Goal: Find specific page/section: Find specific page/section

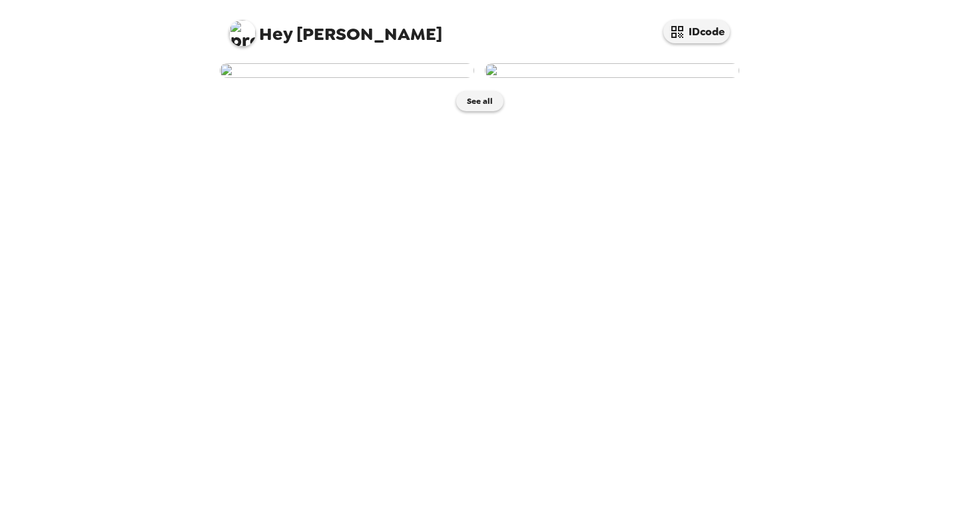
click at [356, 78] on img at bounding box center [347, 70] width 255 height 15
click at [580, 78] on img at bounding box center [612, 70] width 255 height 15
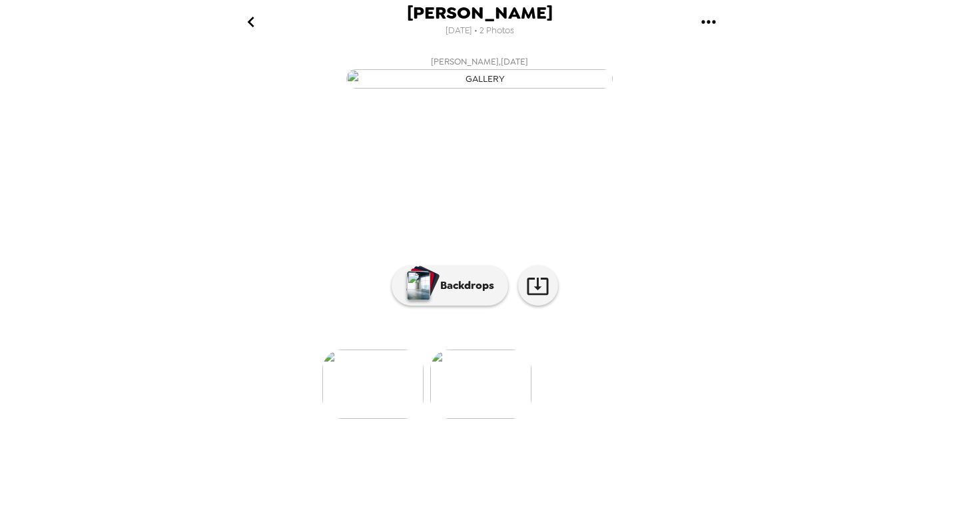
click at [258, 24] on icon "go back" at bounding box center [251, 21] width 21 height 21
